Goal: Task Accomplishment & Management: Manage account settings

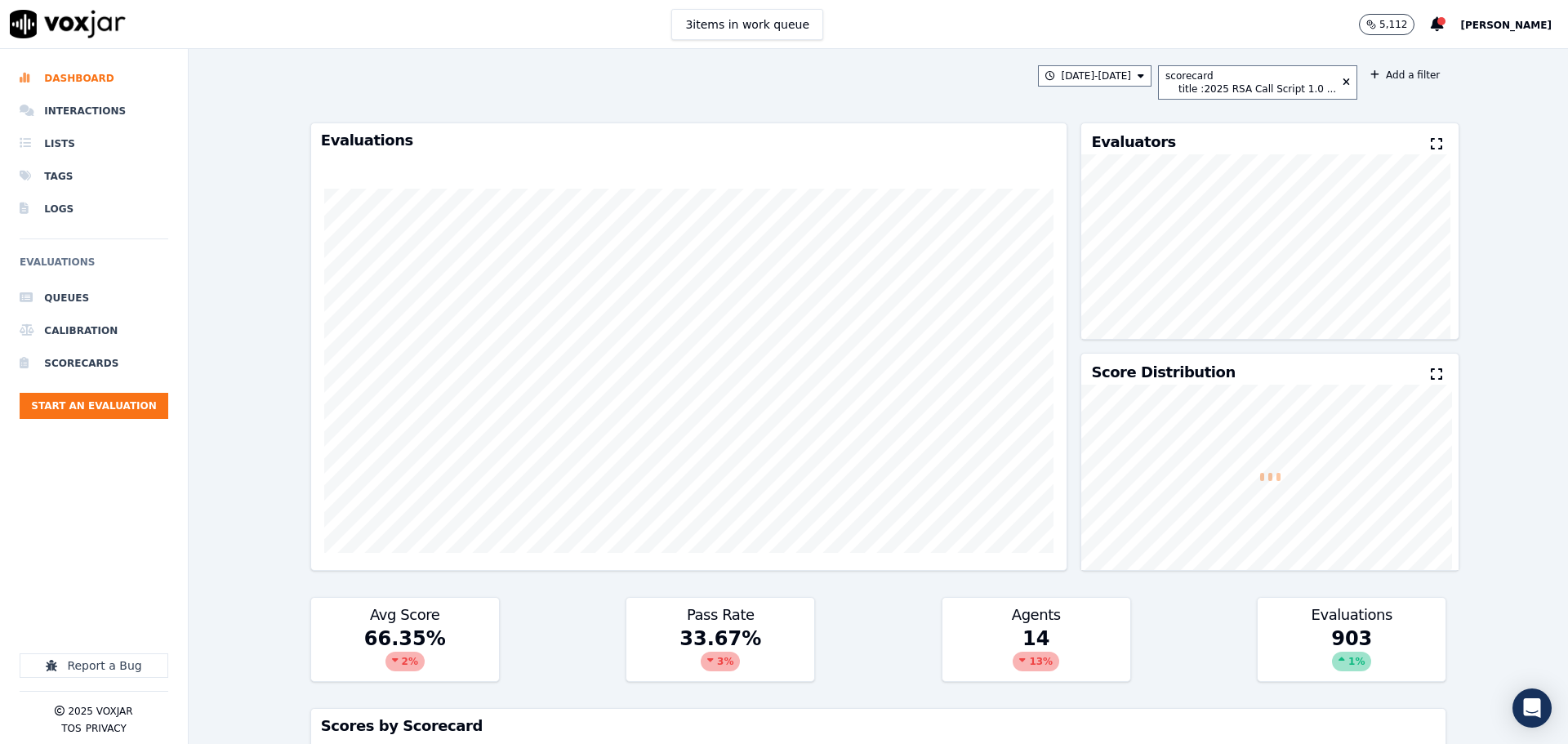
click at [1492, 21] on span "[PERSON_NAME]" at bounding box center [1506, 25] width 91 height 11
click at [1441, 137] on div "Log out" at bounding box center [1470, 140] width 174 height 27
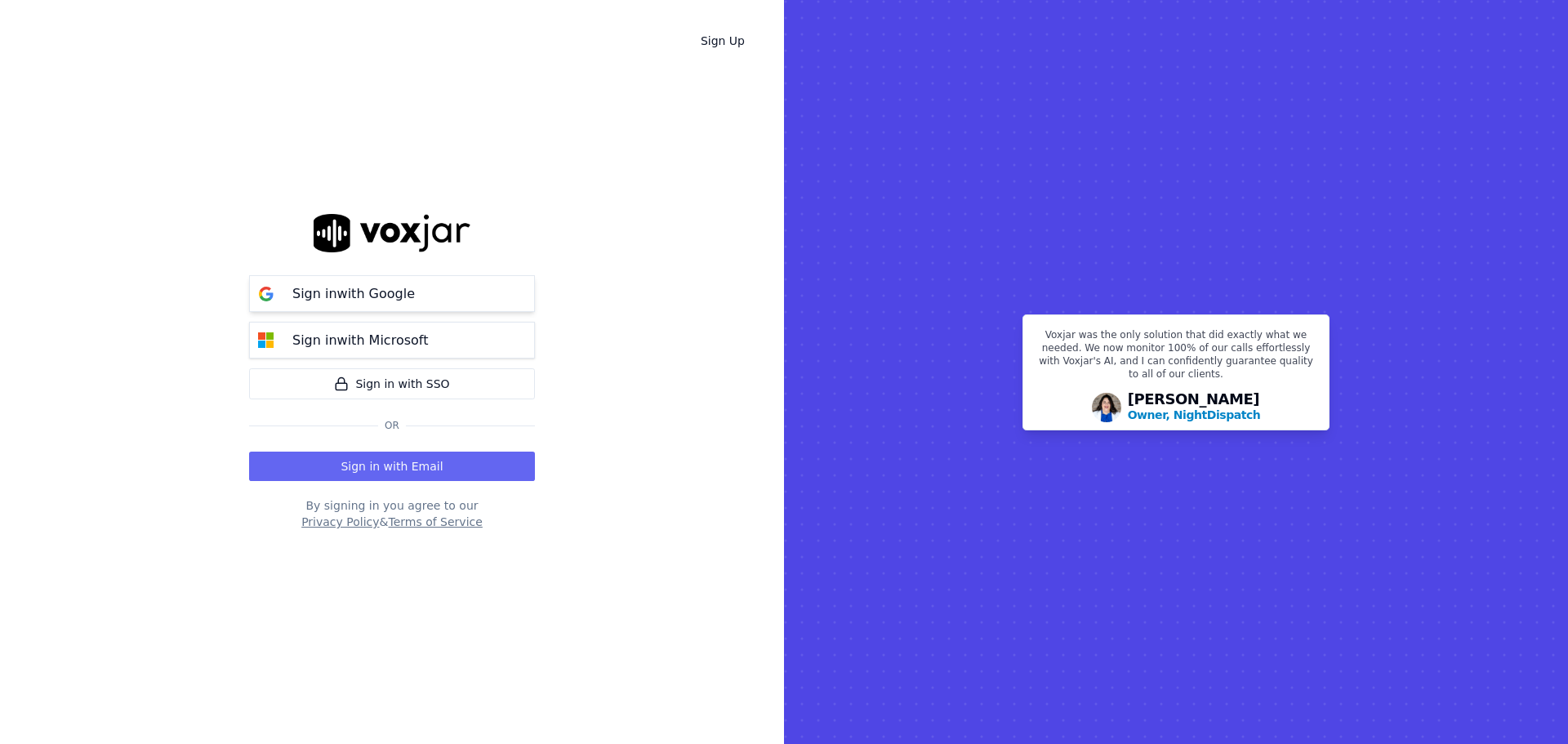
click at [292, 292] on div "Sign in with Google" at bounding box center [354, 293] width 142 height 20
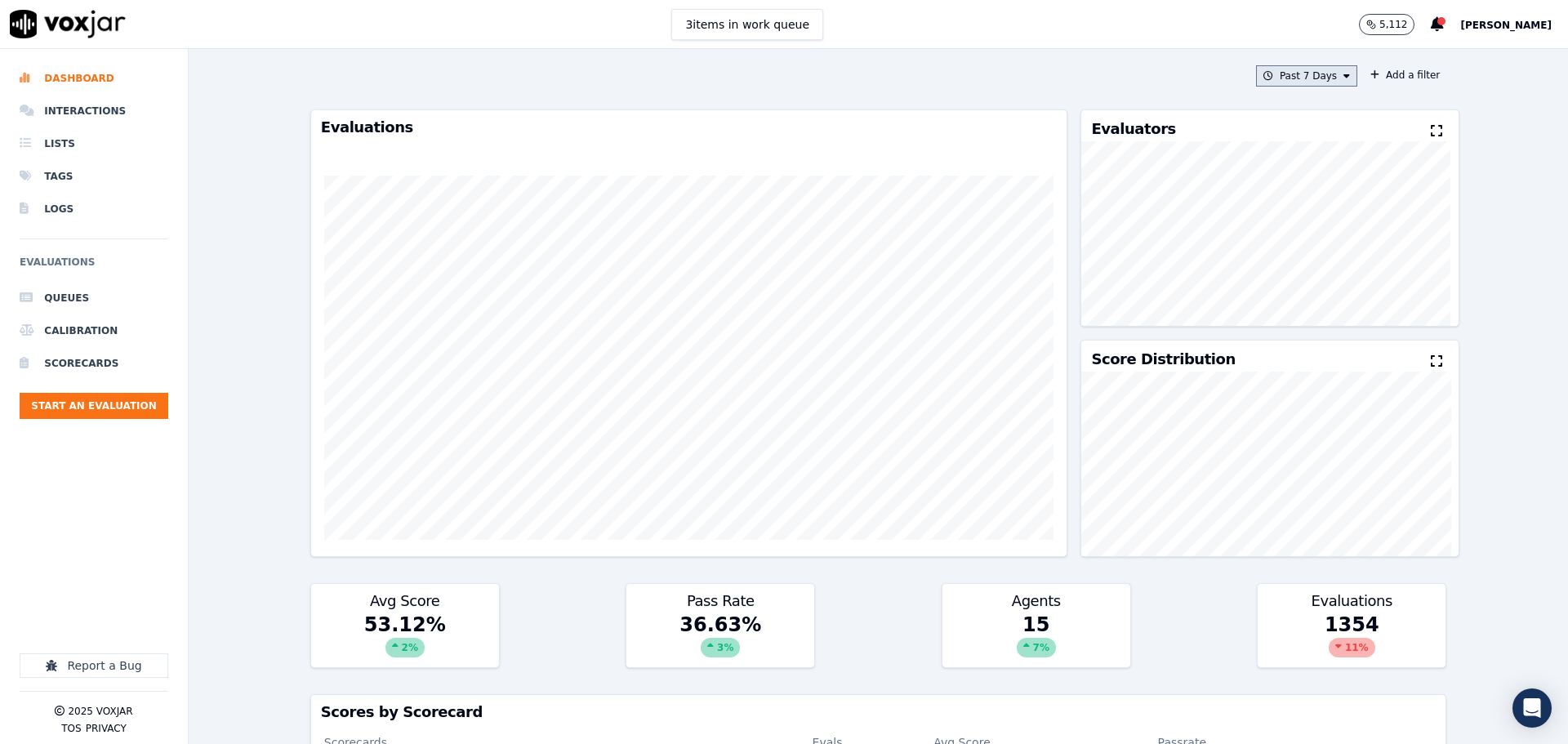
click at [1308, 77] on button "Past 7 Days" at bounding box center [1306, 75] width 101 height 21
click at [1282, 103] on div "Custom" at bounding box center [1301, 106] width 38 height 13
click at [1310, 137] on input "From" at bounding box center [1277, 137] width 143 height 36
type input "2025-08-10T00:00"
click at [1286, 104] on label "From" at bounding box center [1277, 106] width 143 height 13
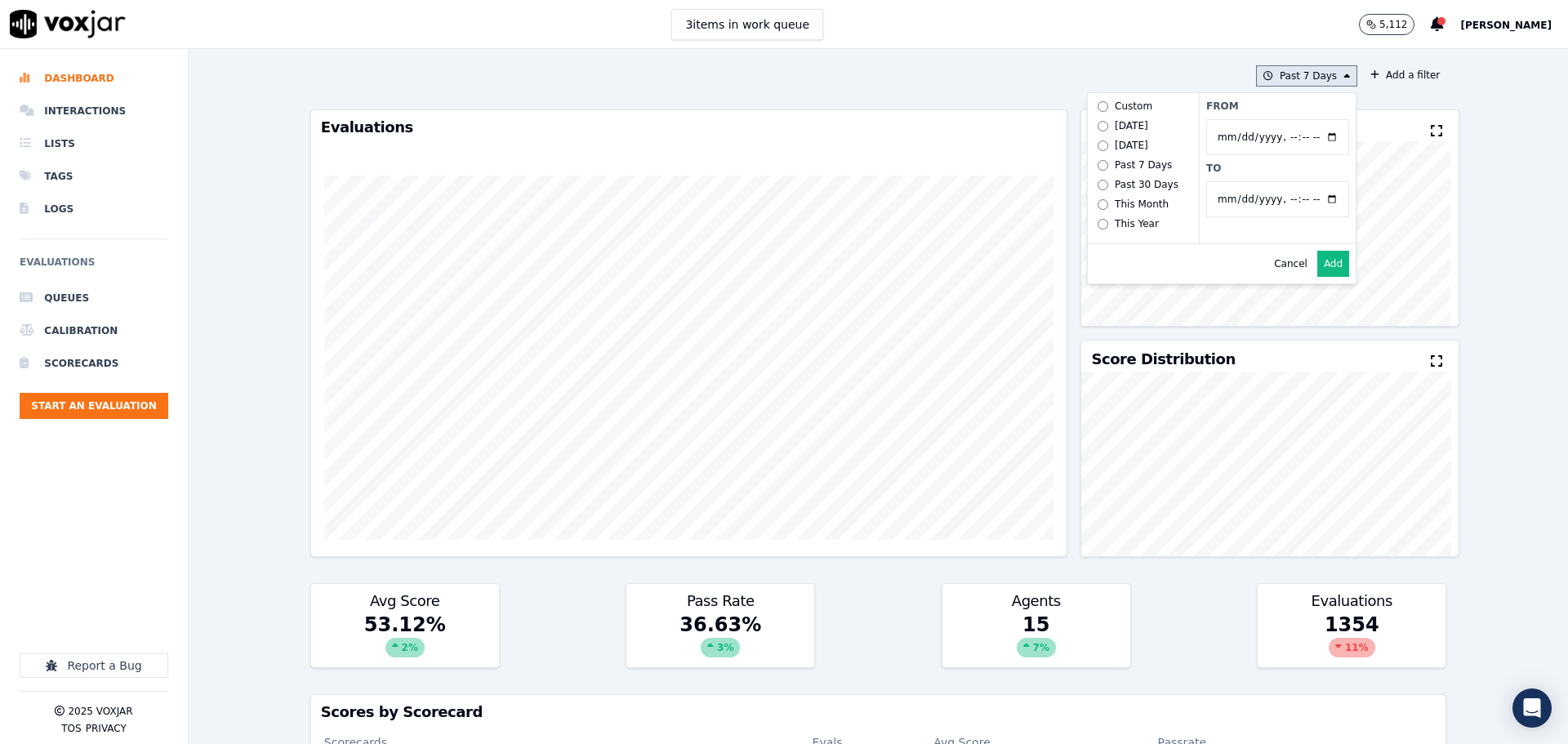
click at [1286, 119] on input "From" at bounding box center [1277, 137] width 143 height 36
click at [1312, 202] on input "To" at bounding box center [1277, 199] width 143 height 36
type input "2025-08-16T23:59"
click at [1326, 168] on label "To" at bounding box center [1277, 168] width 143 height 13
click at [1326, 181] on input "To" at bounding box center [1277, 199] width 143 height 36
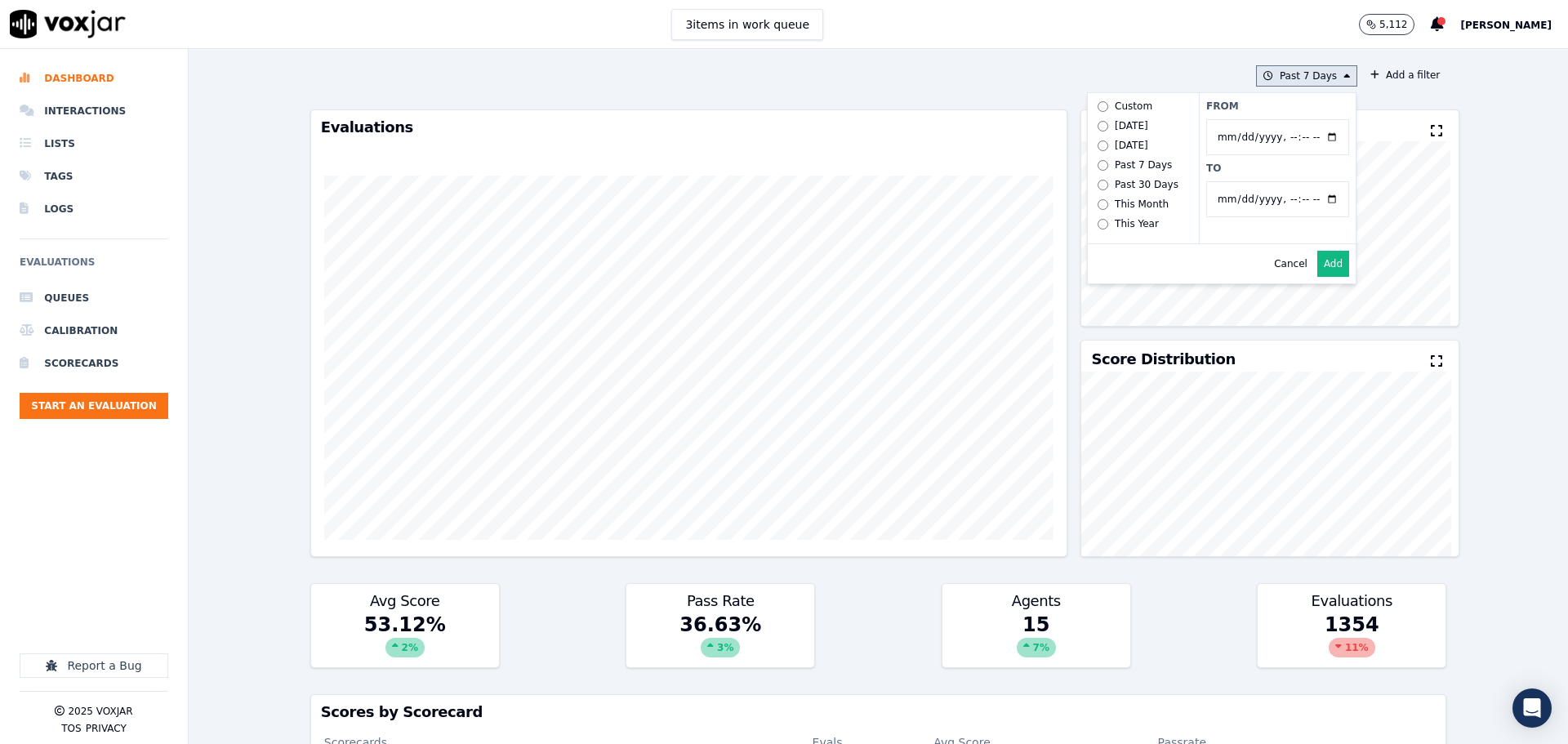
click at [1317, 277] on button "Add" at bounding box center [1333, 263] width 32 height 27
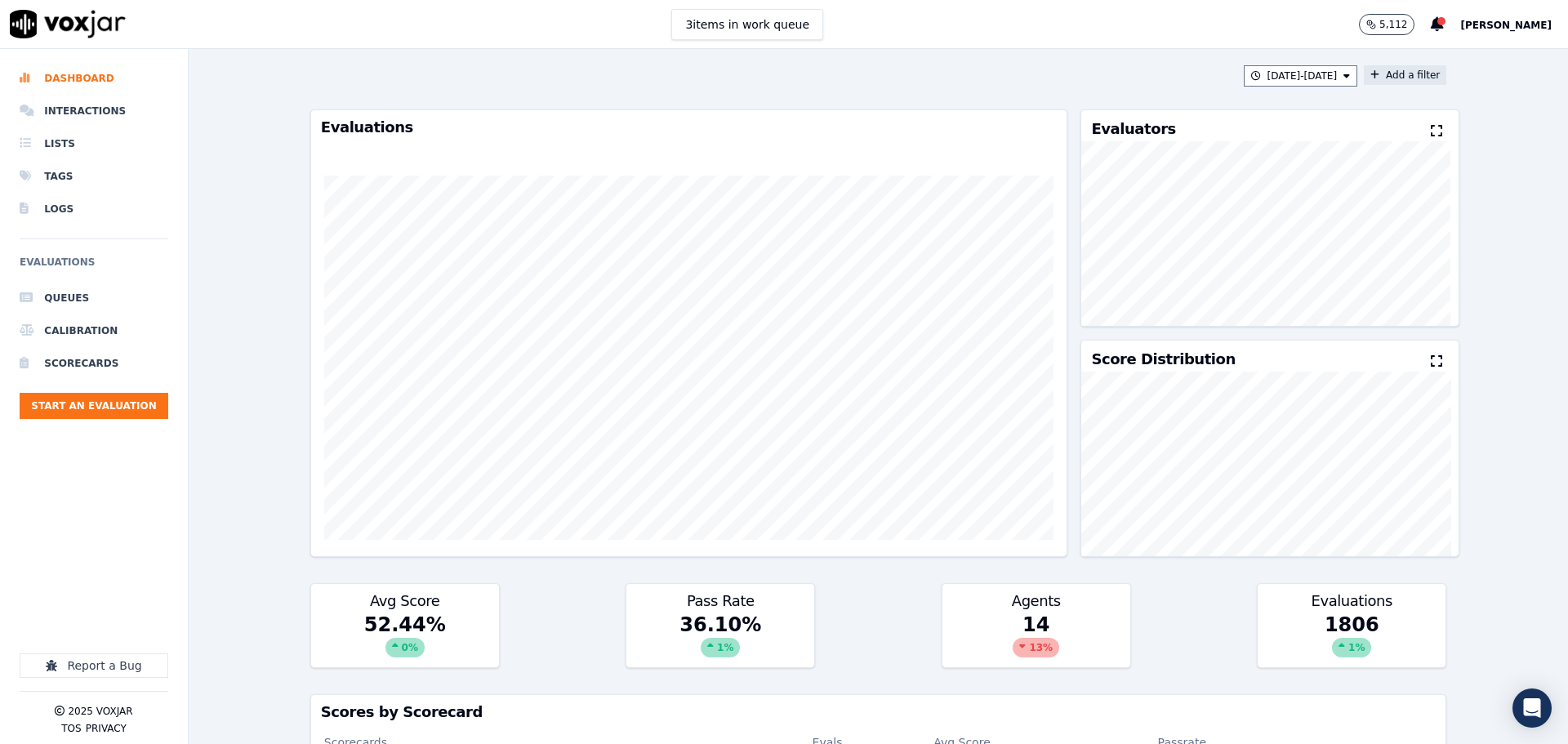
click at [1400, 79] on button "Add a filter" at bounding box center [1405, 74] width 82 height 20
click at [1049, 151] on button "Fields" at bounding box center [1082, 152] width 156 height 27
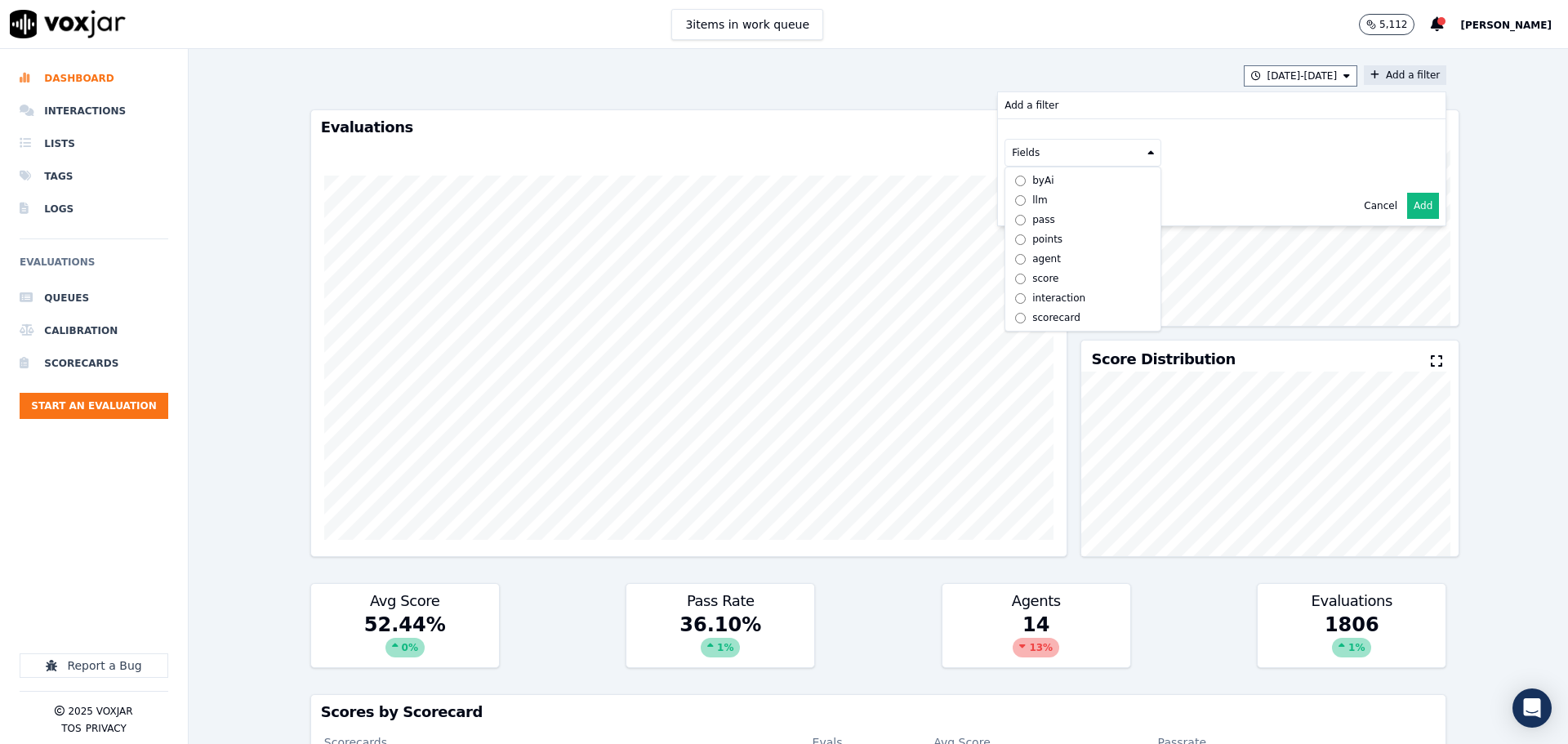
scroll to position [12, 0]
click at [1049, 311] on div "scorecard" at bounding box center [1056, 317] width 48 height 13
click at [1096, 187] on button "Fields" at bounding box center [1102, 187] width 156 height 27
click at [1088, 216] on label "title" at bounding box center [1103, 215] width 149 height 20
drag, startPoint x: 1188, startPoint y: 186, endPoint x: 1199, endPoint y: 190, distance: 11.7
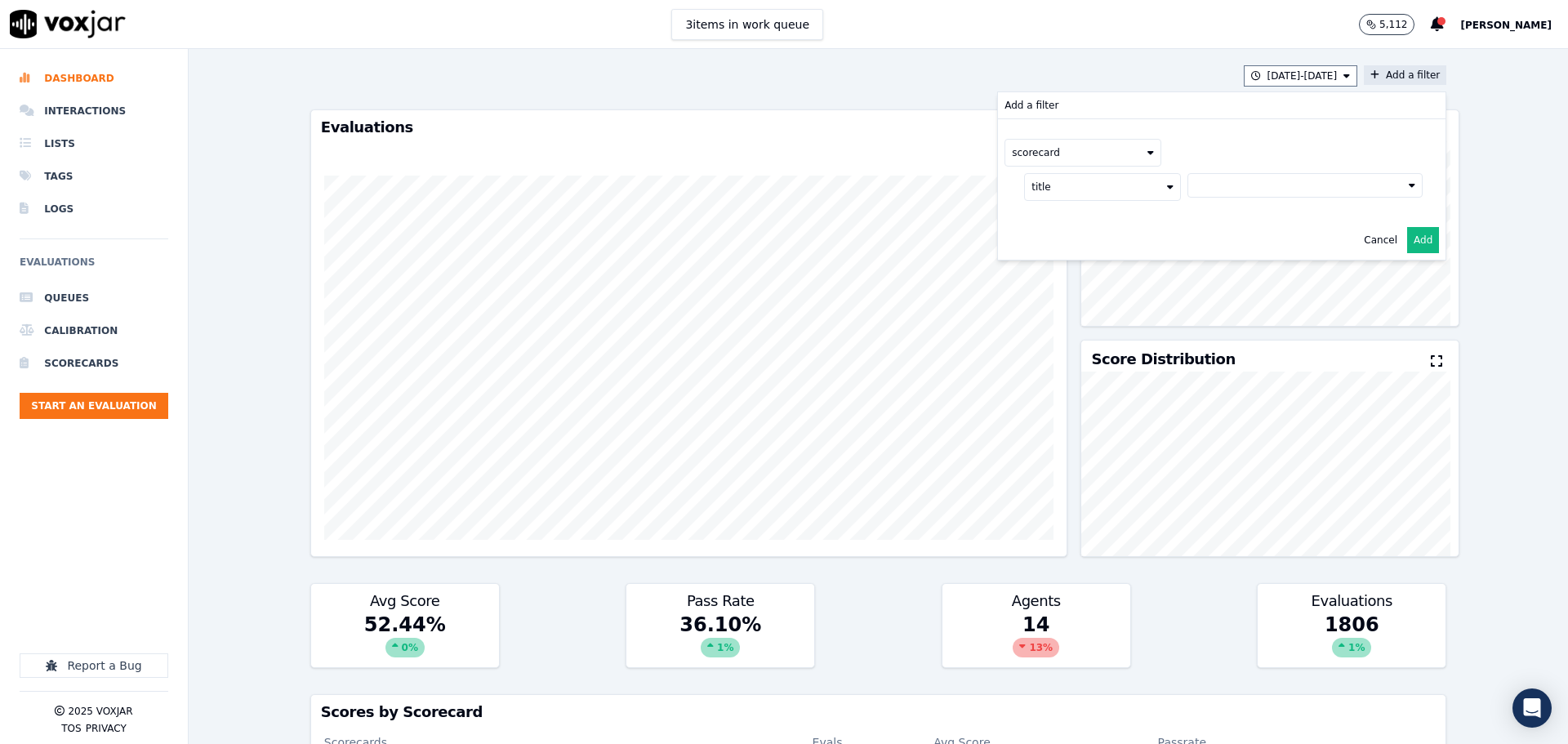
click at [1189, 186] on button at bounding box center [1305, 186] width 235 height 25
click at [1218, 240] on div "2025 RSA Call Script 1.0 Scorecard" at bounding box center [1304, 242] width 172 height 13
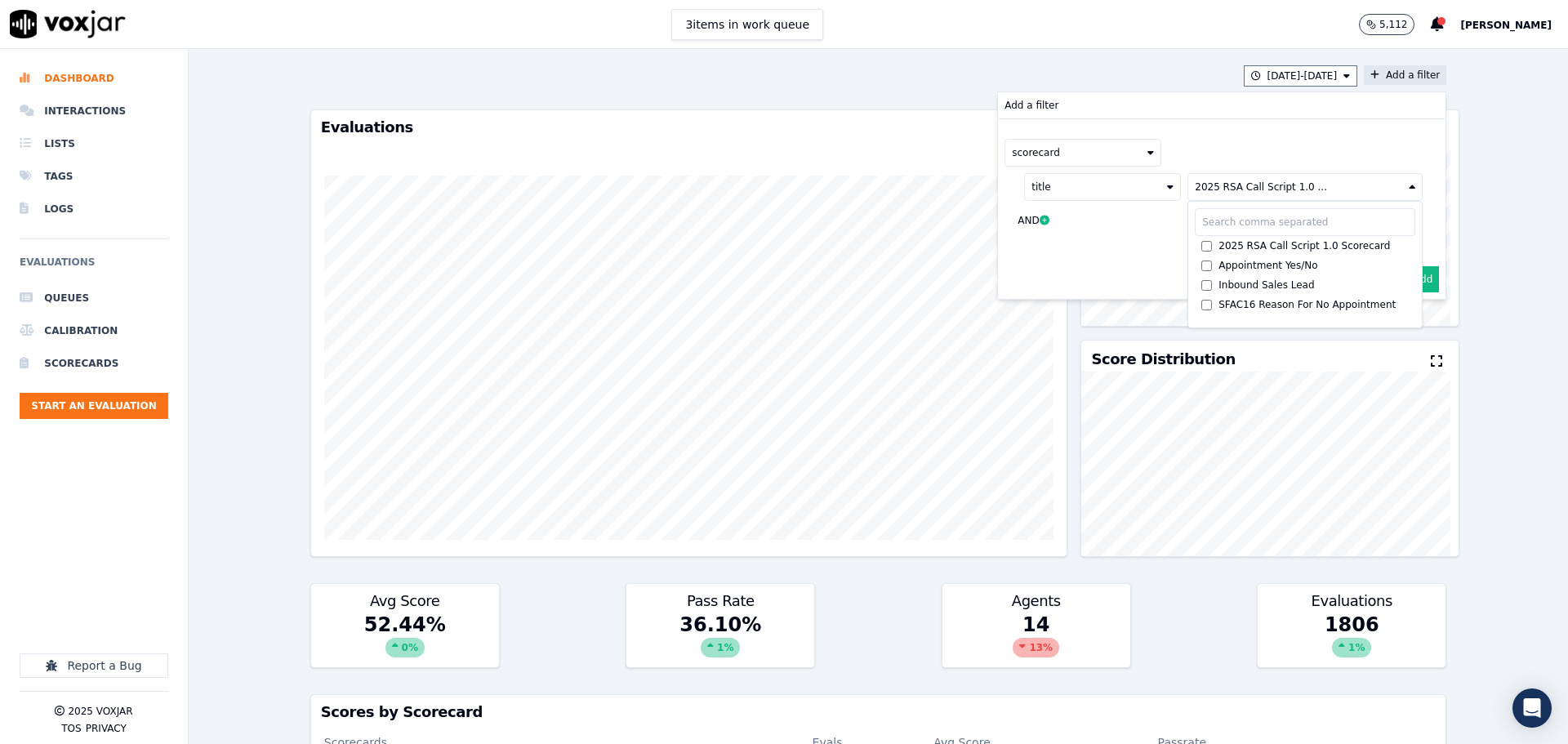
click at [1407, 279] on button "Add" at bounding box center [1423, 279] width 32 height 27
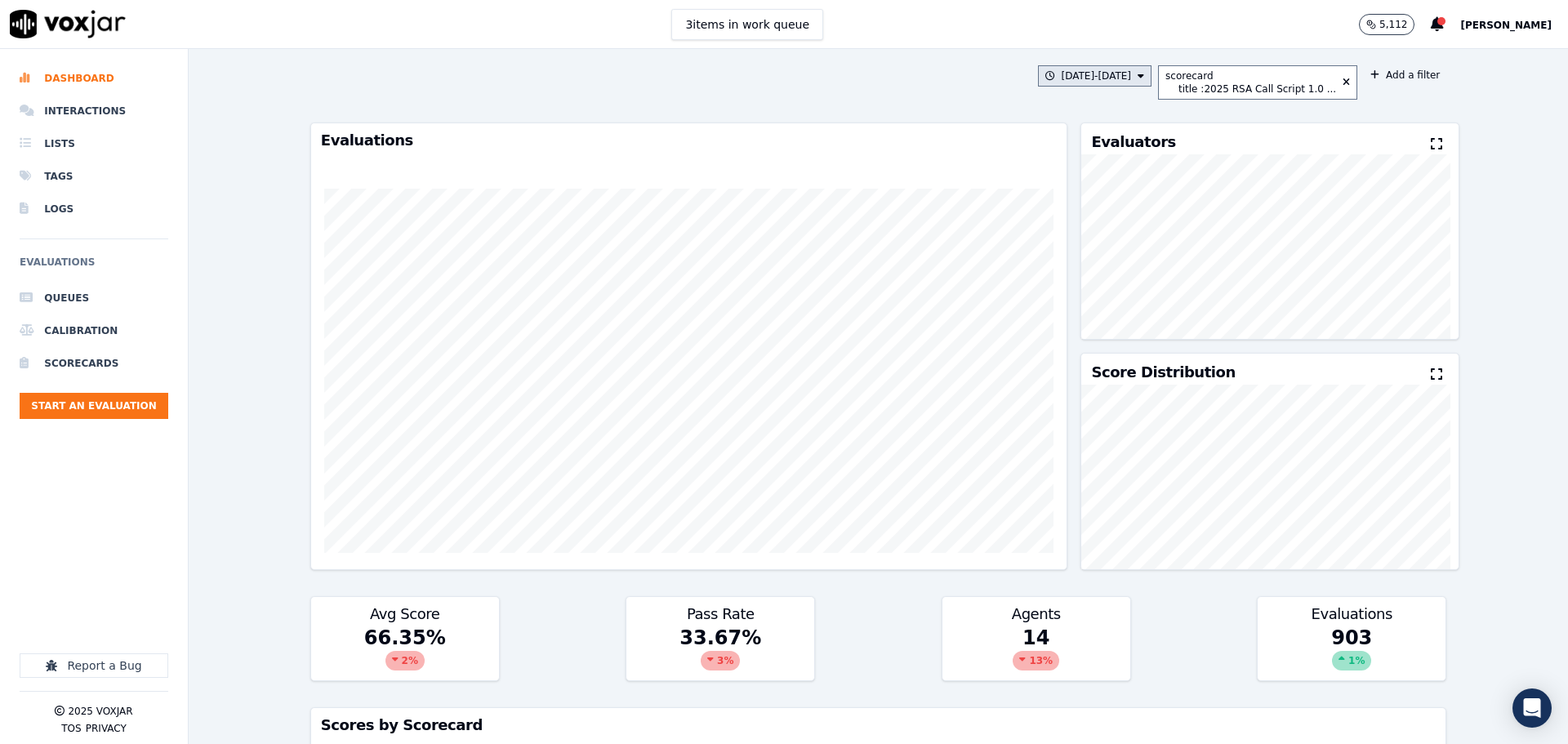
click at [1085, 72] on button "8/10/25 - 8/16/25" at bounding box center [1095, 75] width 115 height 21
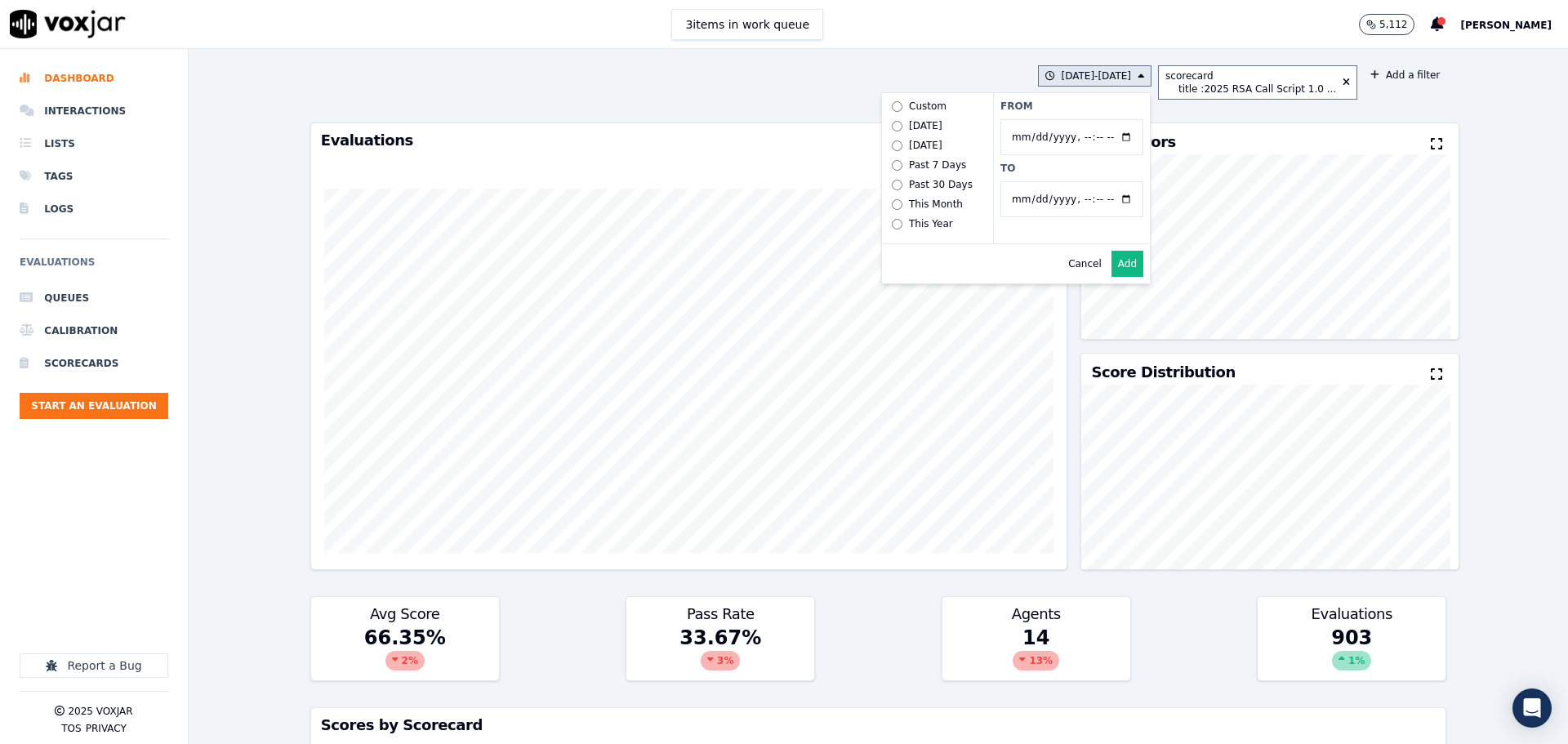
click at [1129, 133] on input "From" at bounding box center [1071, 137] width 143 height 36
type input "2025-07-01T00:00"
click at [1132, 91] on div "8/10/25 - 8/16/25 Custom Today Yesterday Past 7 Days Past 30 Days This Month Th…" at bounding box center [1201, 82] width 327 height 34
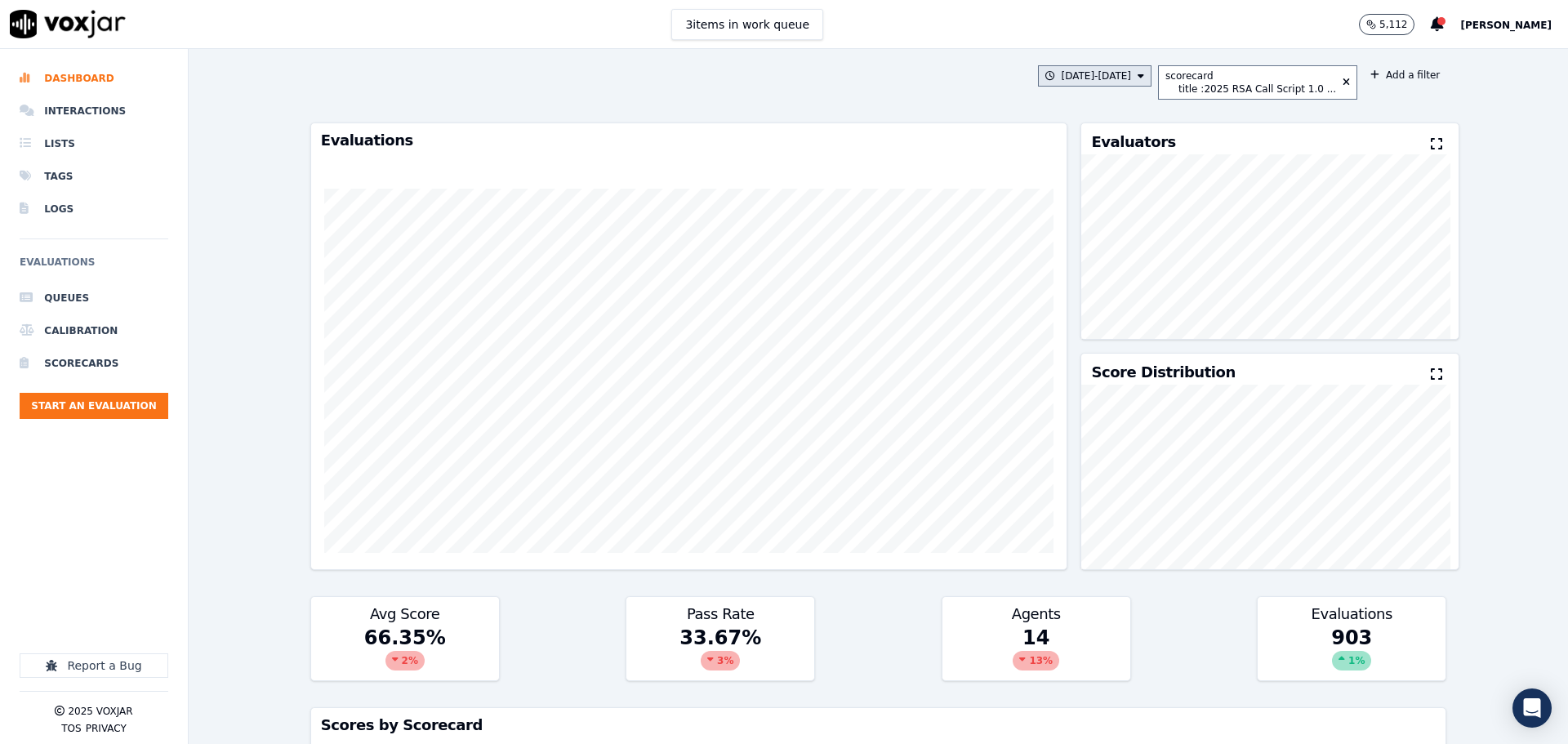
click at [1115, 85] on button "8/10/25 - 8/16/25" at bounding box center [1095, 75] width 115 height 21
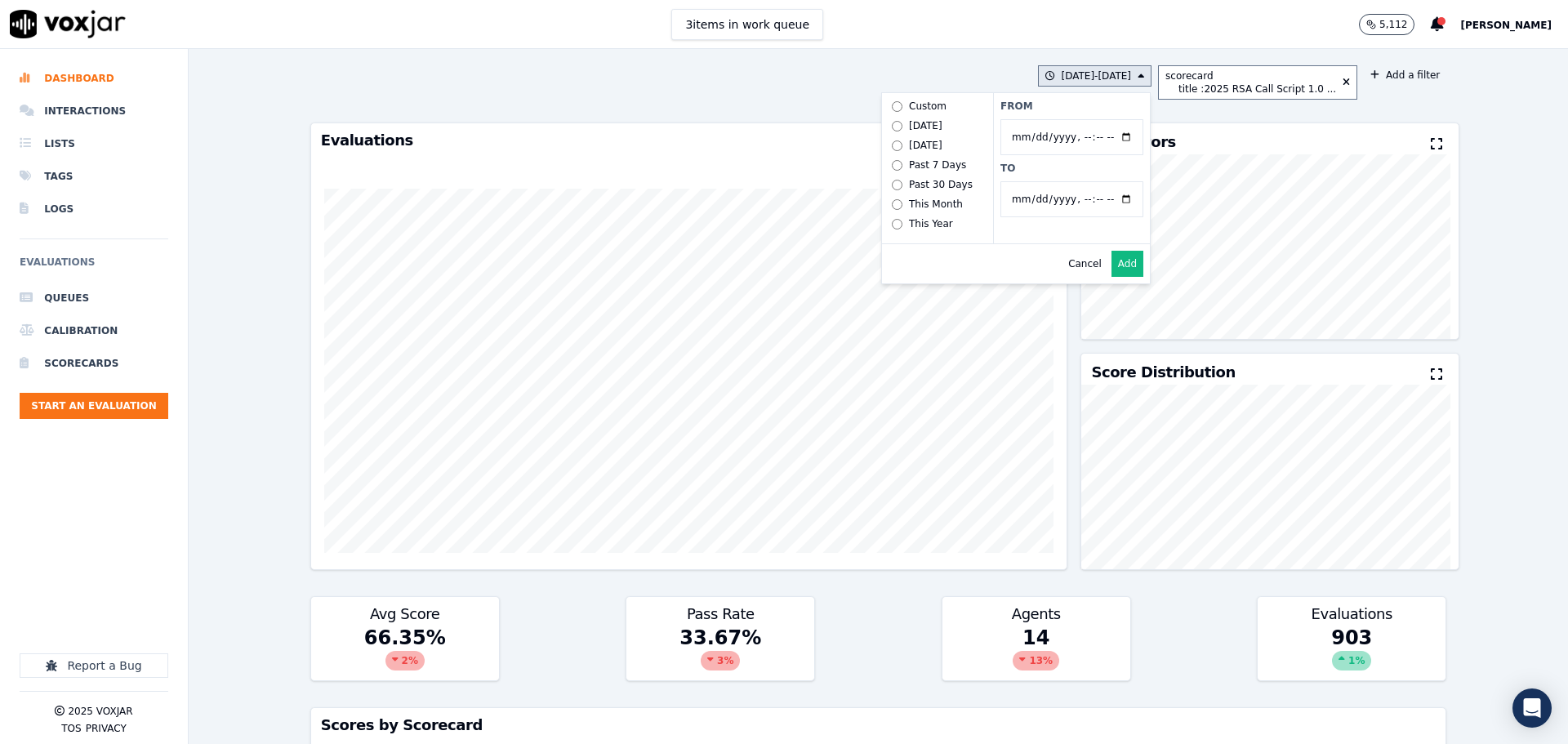
click at [1128, 193] on input "To" at bounding box center [1071, 199] width 143 height 36
type input "2025-07-31T23:59"
click at [1081, 172] on label "To" at bounding box center [1071, 168] width 143 height 13
click at [1081, 181] on input "To" at bounding box center [1071, 199] width 143 height 36
click at [1134, 274] on button "Add" at bounding box center [1127, 263] width 32 height 27
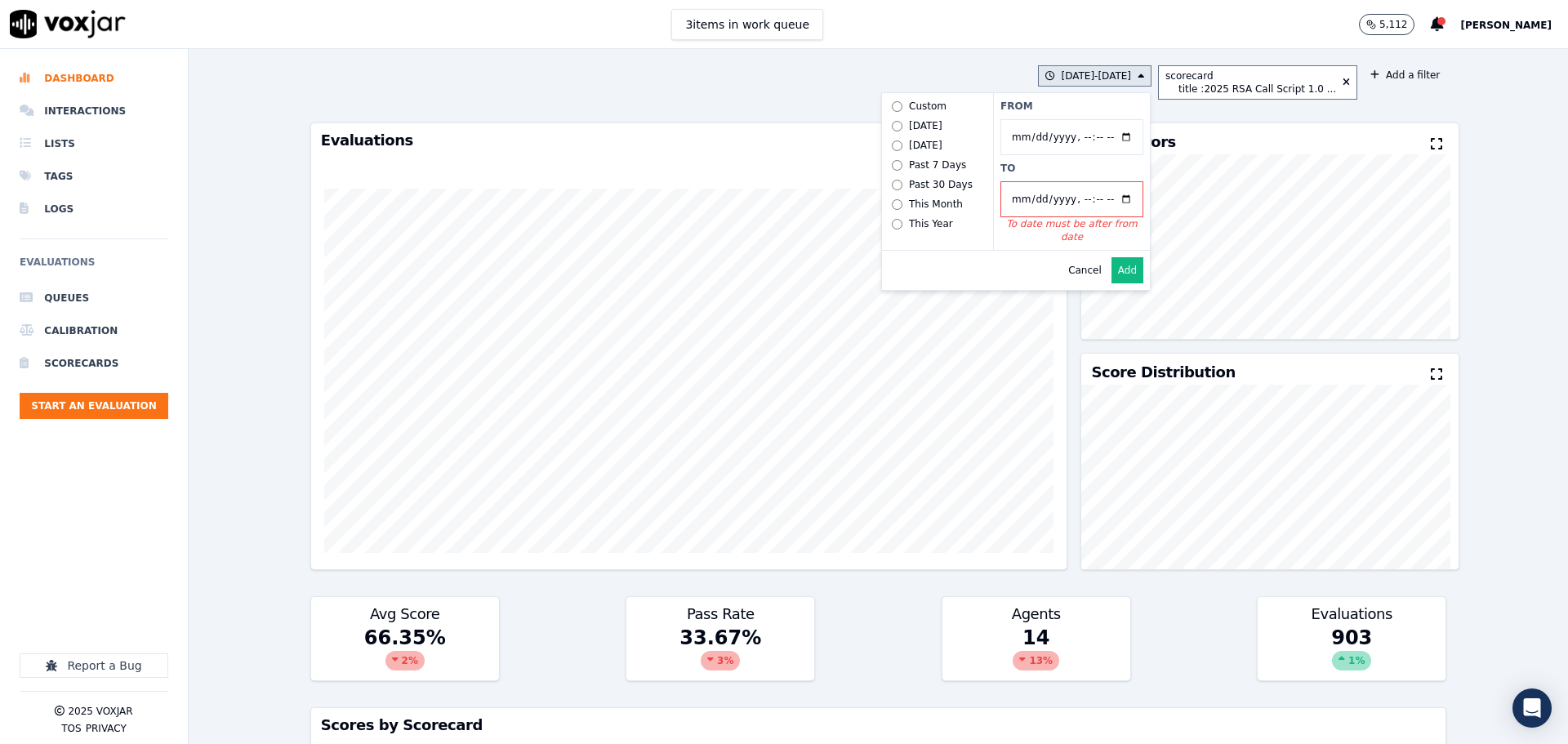
click at [1127, 139] on input "From" at bounding box center [1071, 137] width 143 height 36
type input "2025-07-01T00:00"
click at [1099, 103] on label "From" at bounding box center [1071, 106] width 143 height 13
click at [1099, 119] on input "From" at bounding box center [1071, 137] width 143 height 36
click at [1130, 282] on button "Add" at bounding box center [1127, 270] width 32 height 27
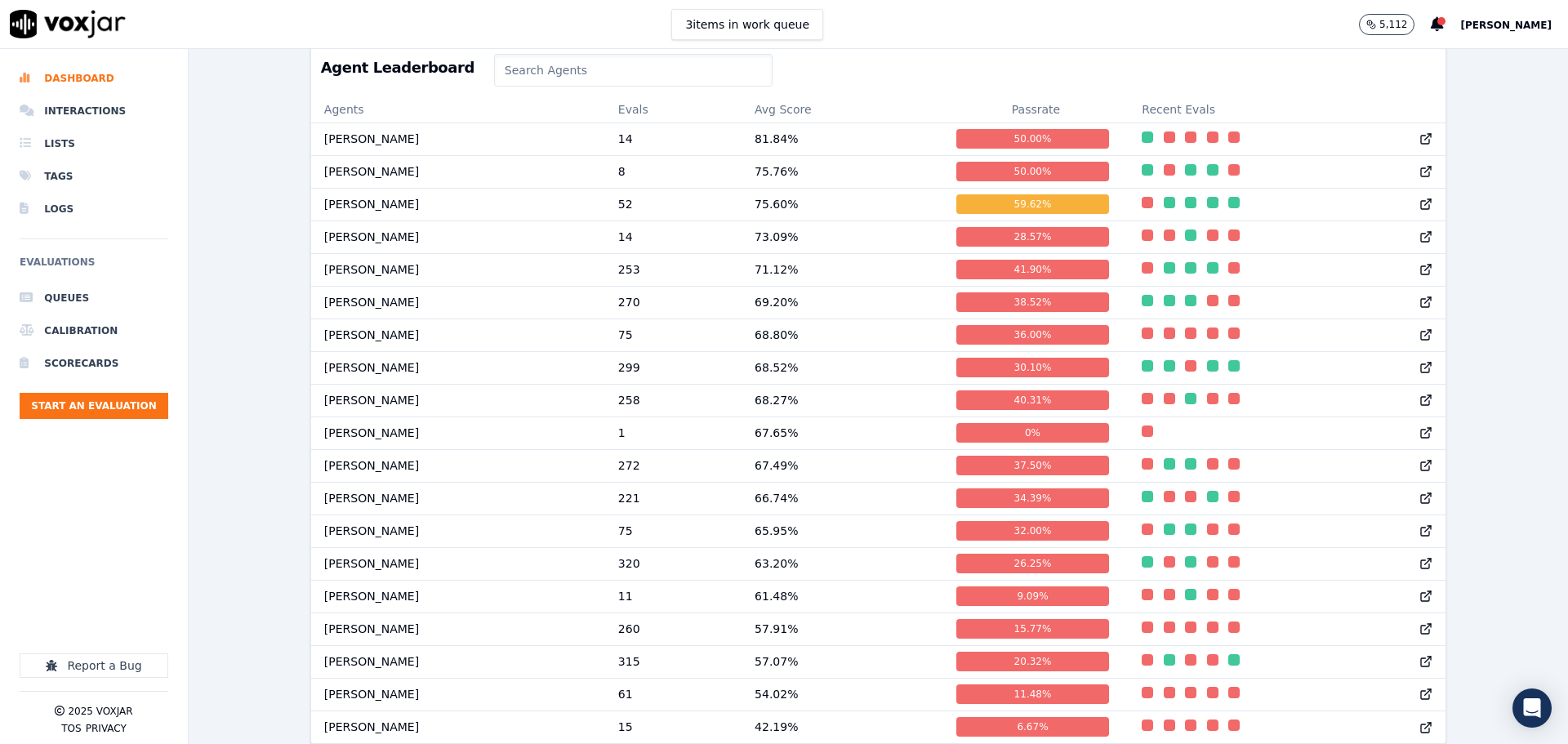
scroll to position [860, 0]
